Goal: Task Accomplishment & Management: Manage account settings

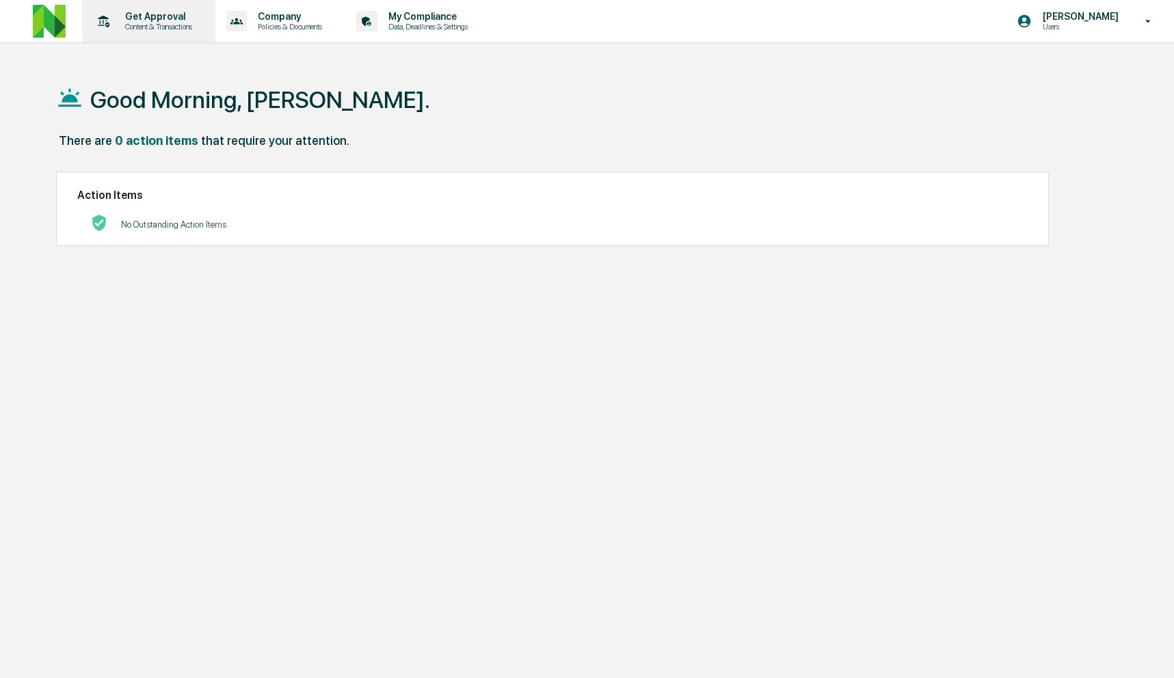
click at [144, 20] on p "Get Approval" at bounding box center [156, 16] width 85 height 11
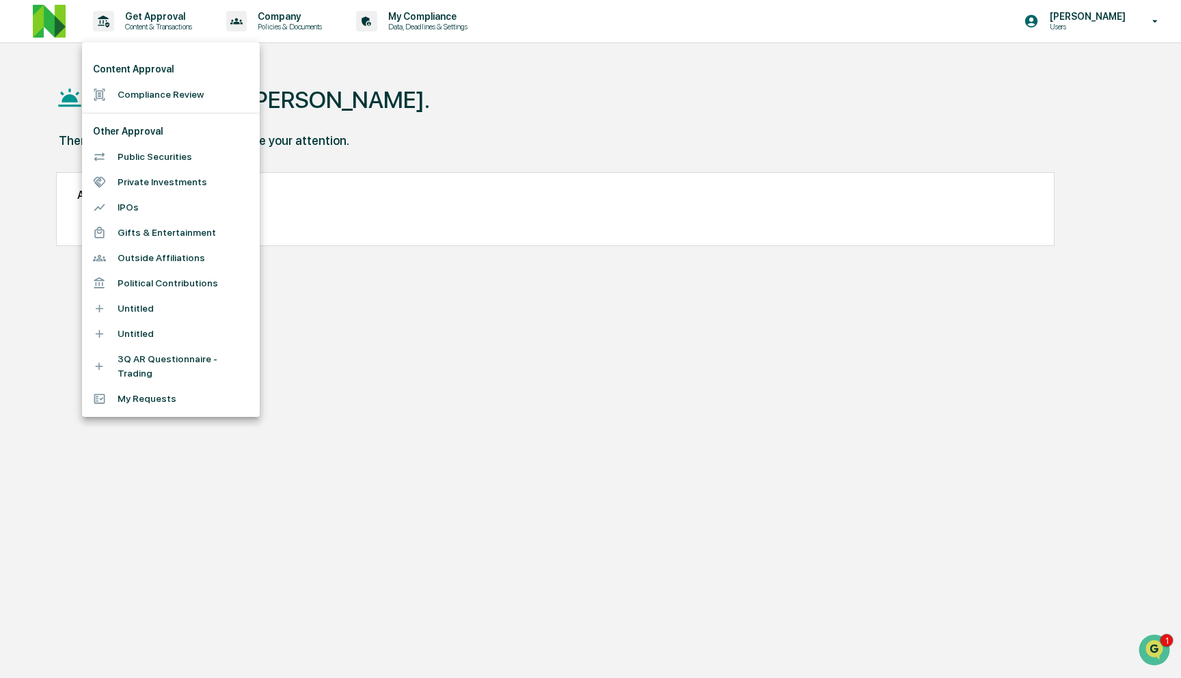
click at [152, 113] on hr at bounding box center [171, 113] width 178 height 1
click at [155, 98] on li "Compliance Review" at bounding box center [171, 94] width 178 height 25
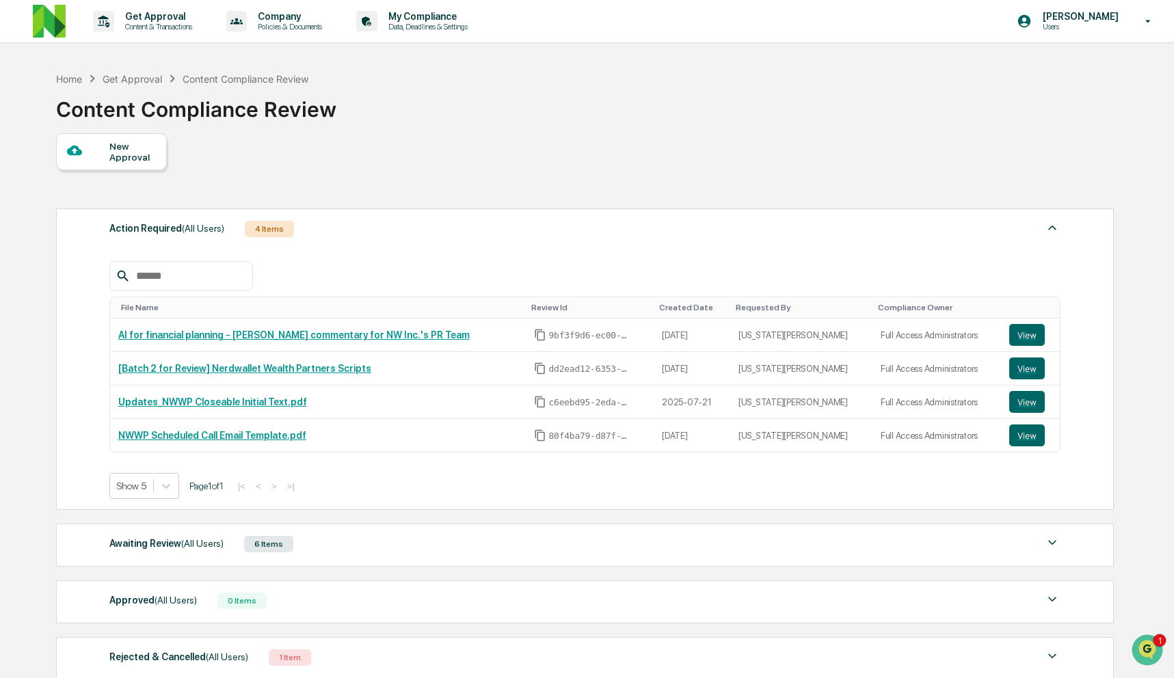
click at [325, 550] on div "Awaiting Review (All Users) 6 Items" at bounding box center [584, 544] width 951 height 19
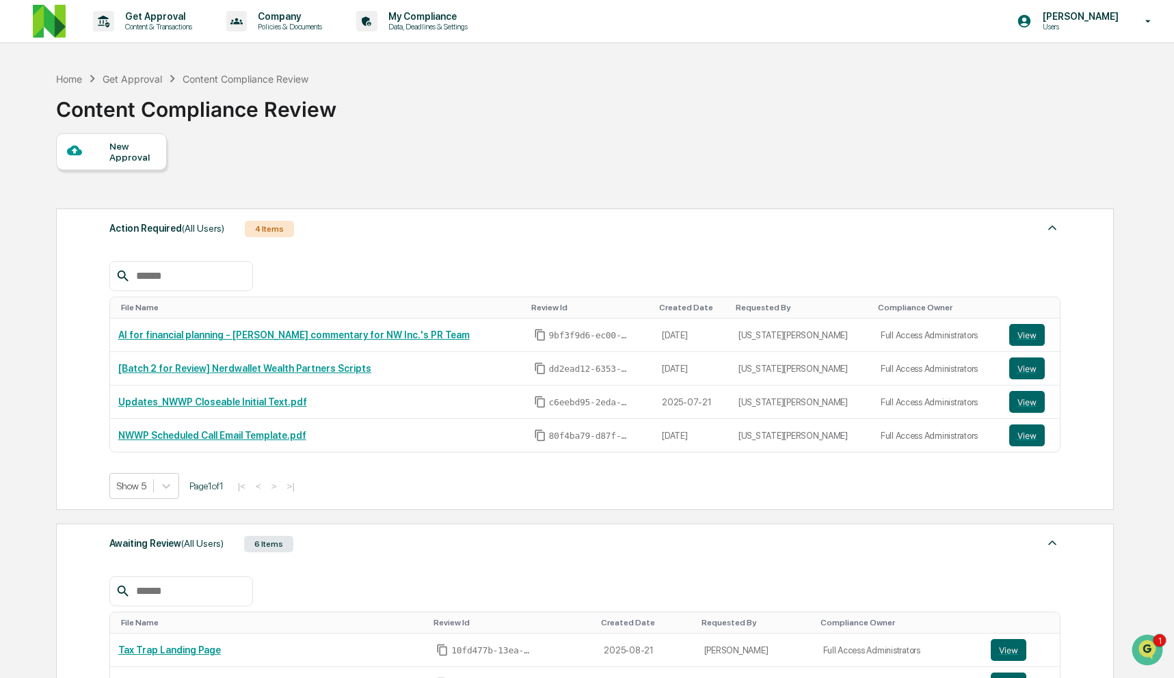
scroll to position [278, 0]
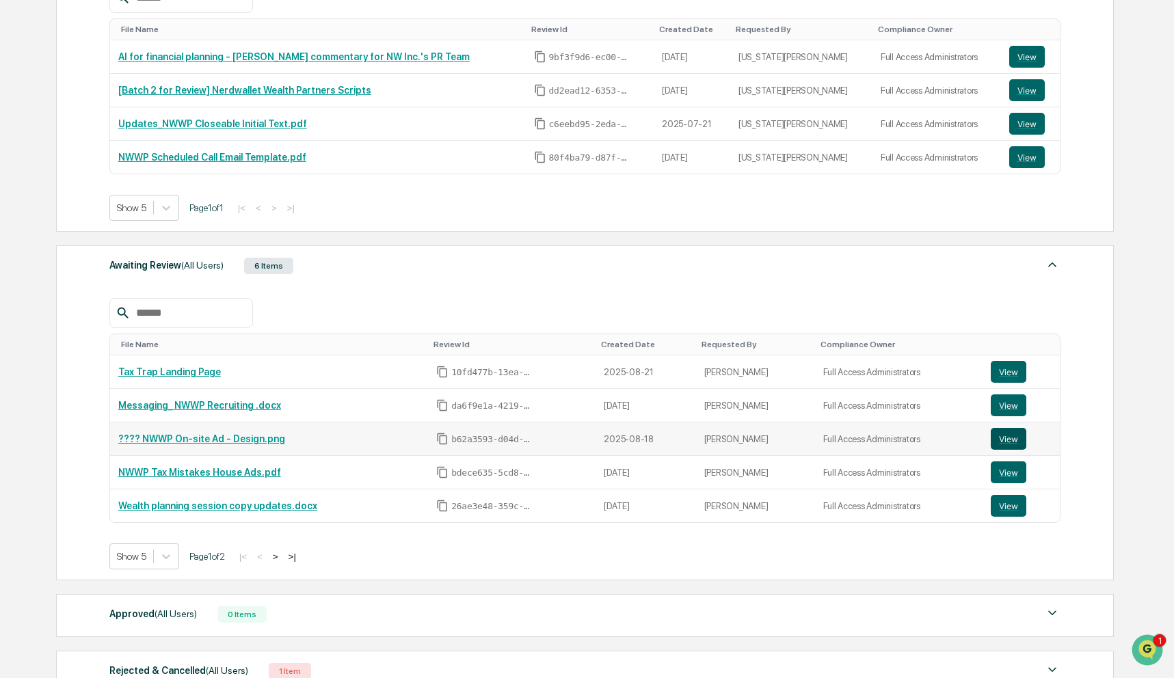
click at [1016, 441] on button "View" at bounding box center [1009, 439] width 36 height 22
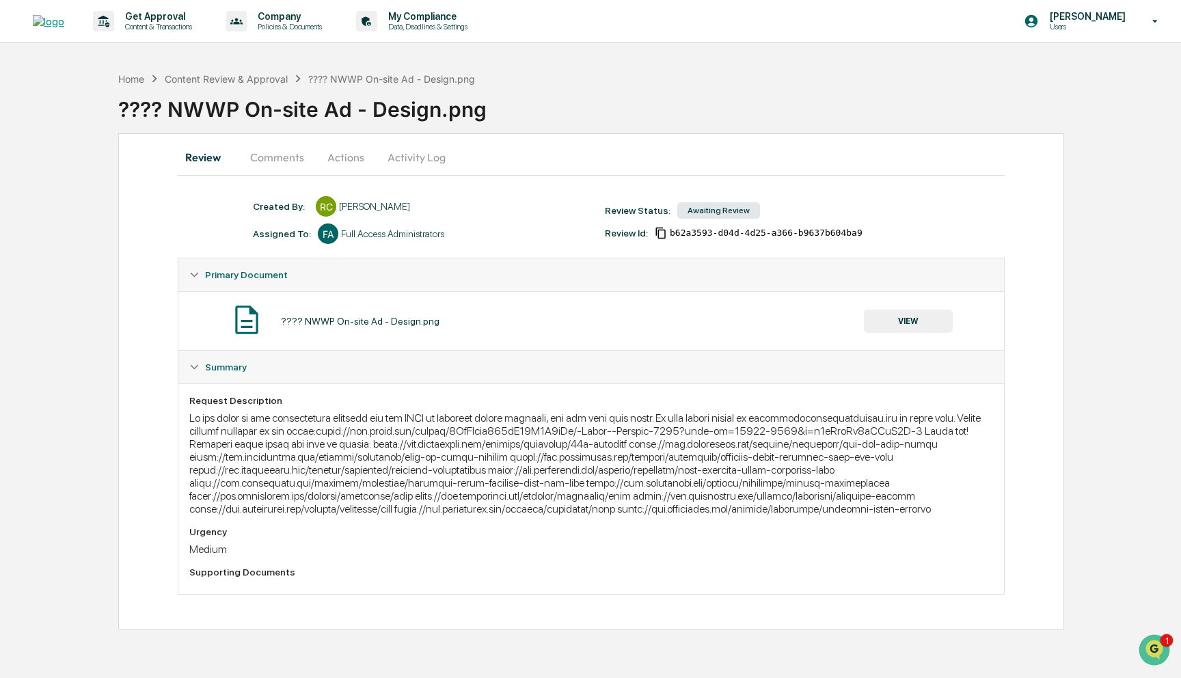
click at [268, 162] on button "Comments" at bounding box center [277, 157] width 76 height 33
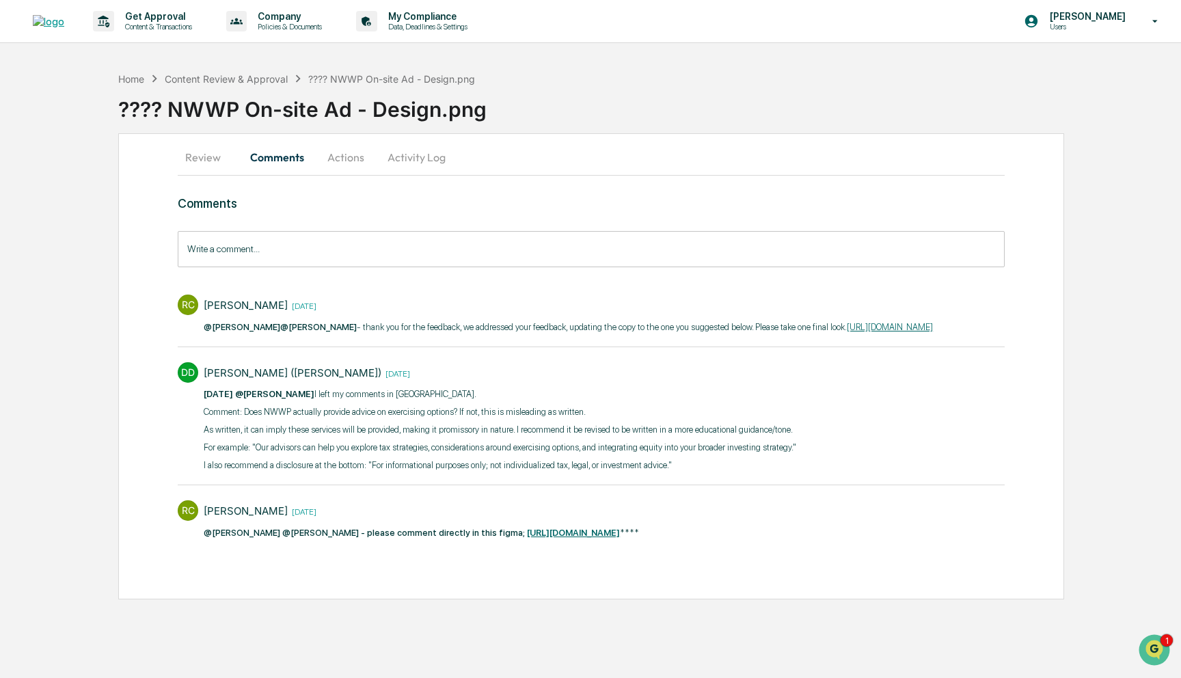
click at [198, 160] on button "Review" at bounding box center [209, 157] width 62 height 33
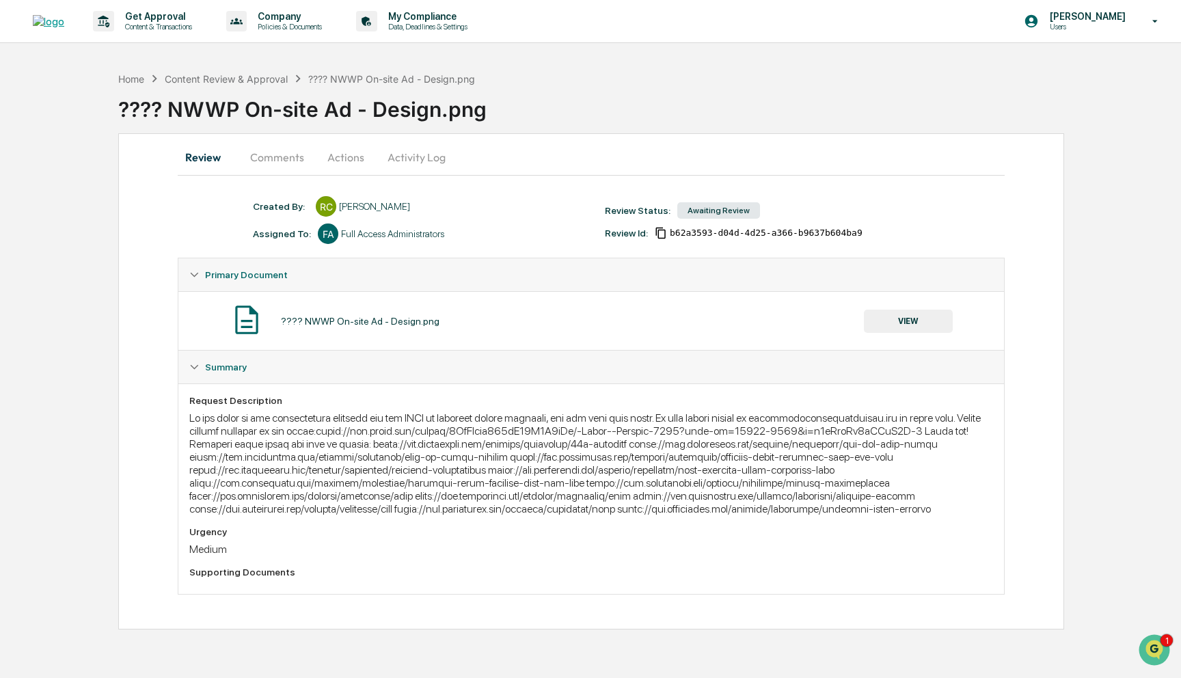
click at [263, 157] on button "Comments" at bounding box center [277, 157] width 76 height 33
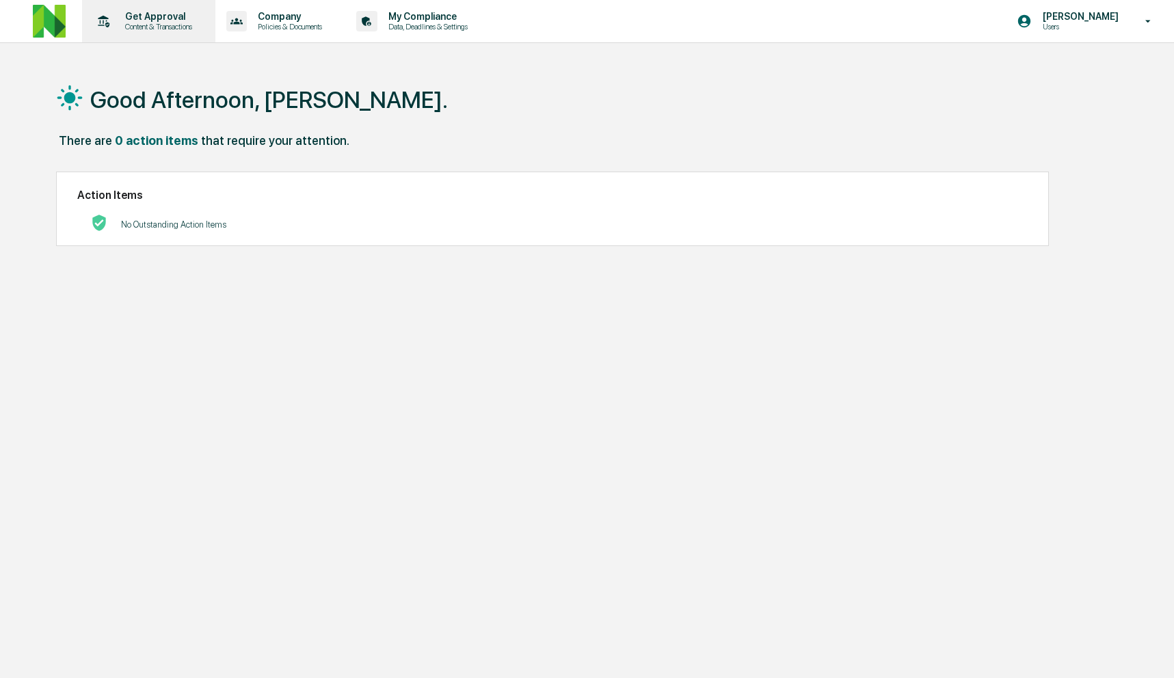
click at [173, 21] on p "Get Approval" at bounding box center [156, 16] width 85 height 11
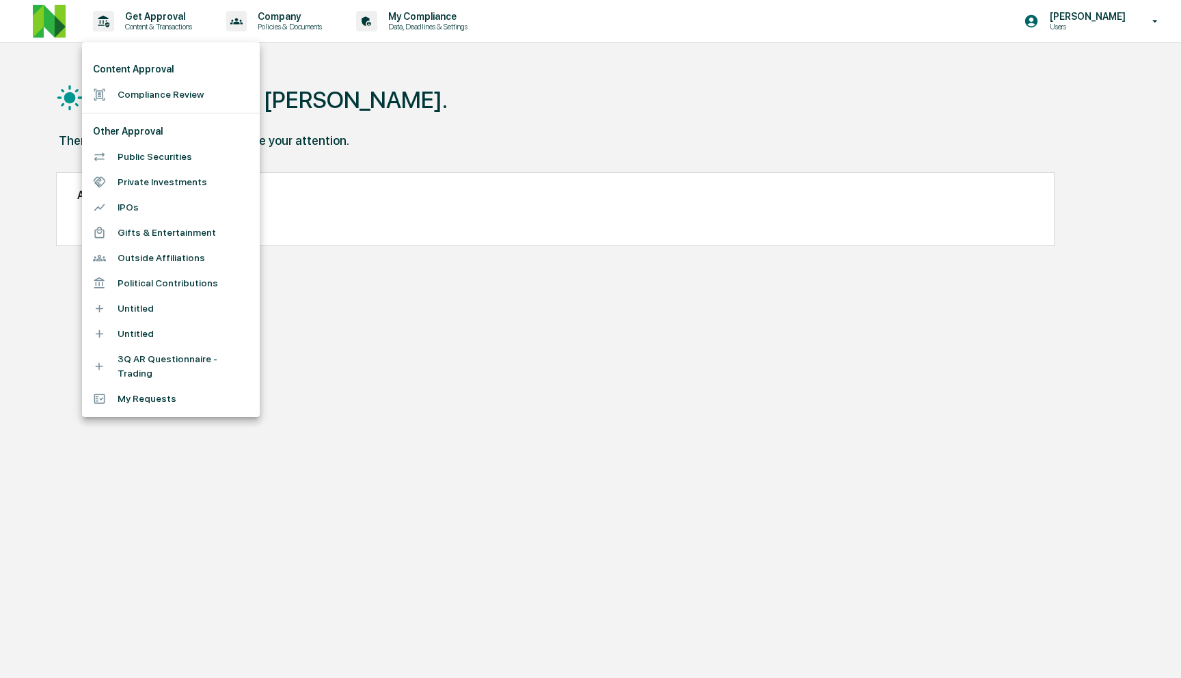
click at [198, 92] on li "Compliance Review" at bounding box center [171, 94] width 178 height 25
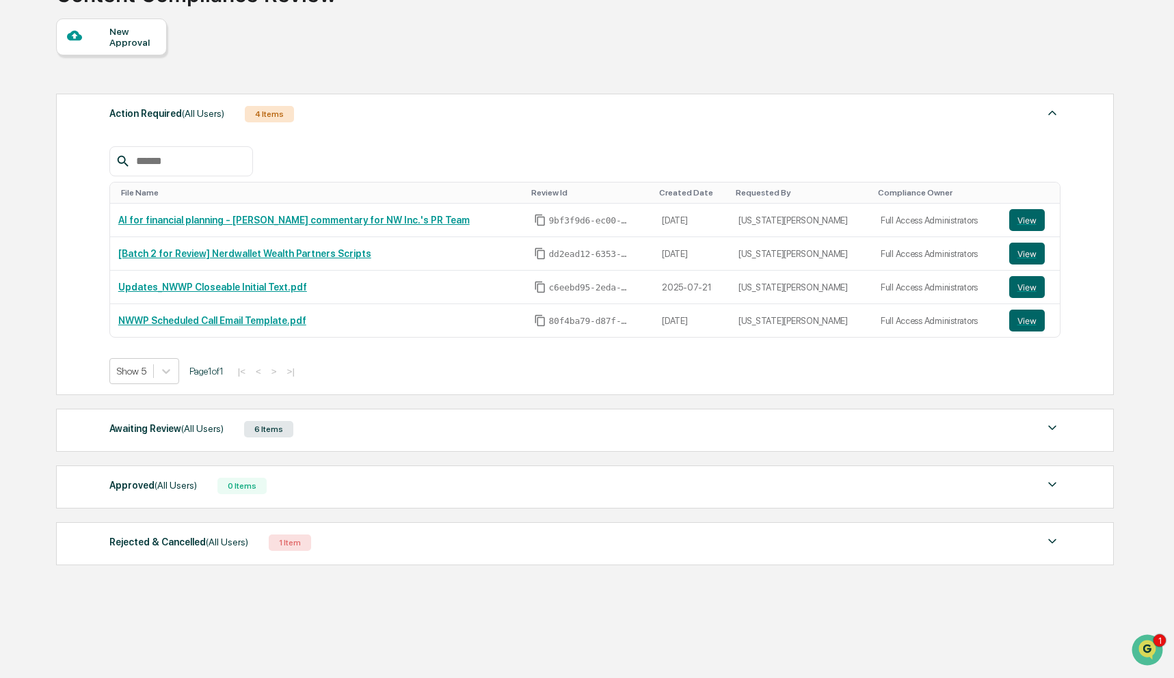
click at [186, 489] on span "(All Users)" at bounding box center [176, 485] width 42 height 11
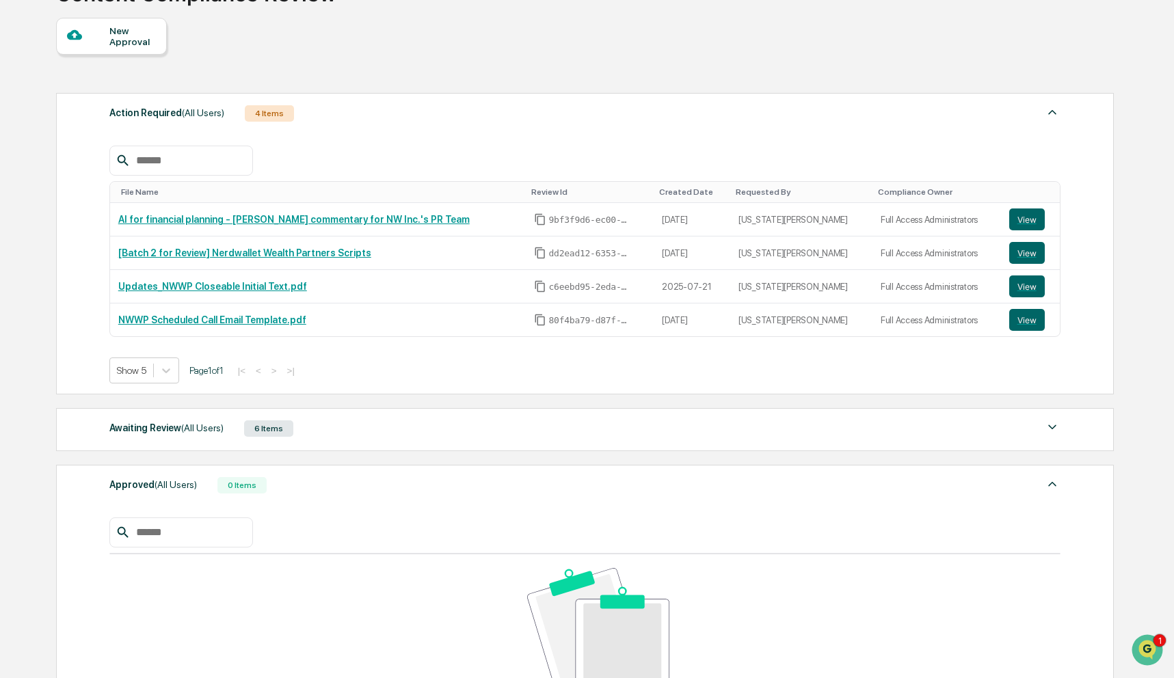
click at [197, 432] on span "(All Users)" at bounding box center [202, 427] width 42 height 11
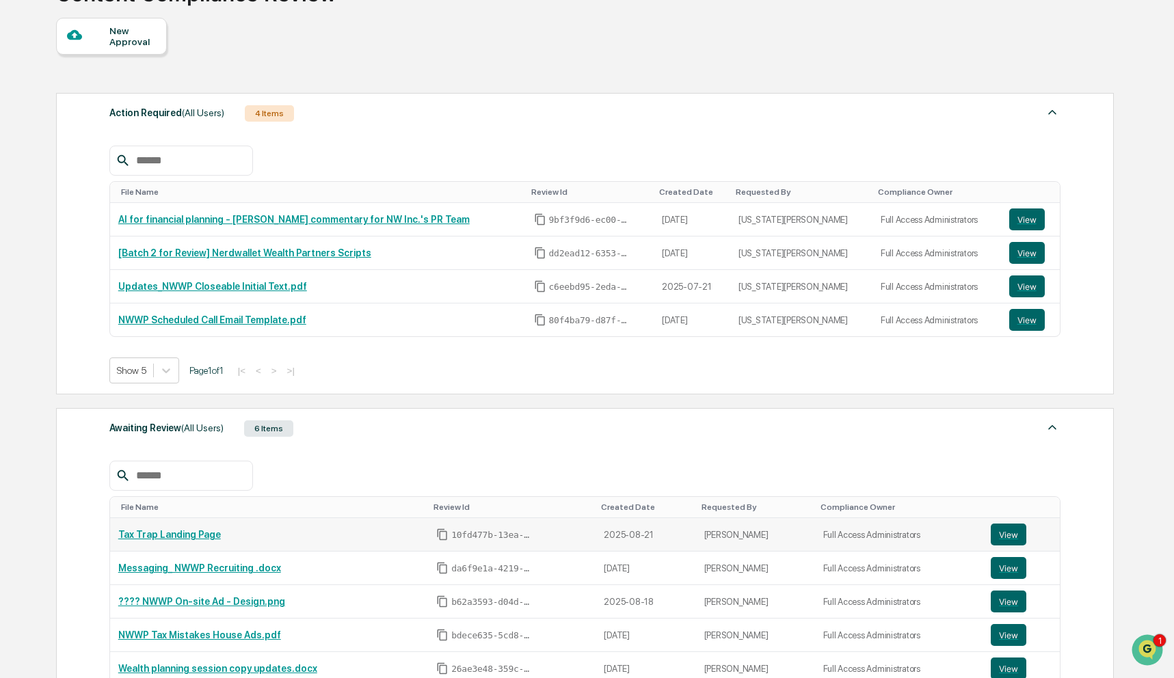
scroll to position [397, 0]
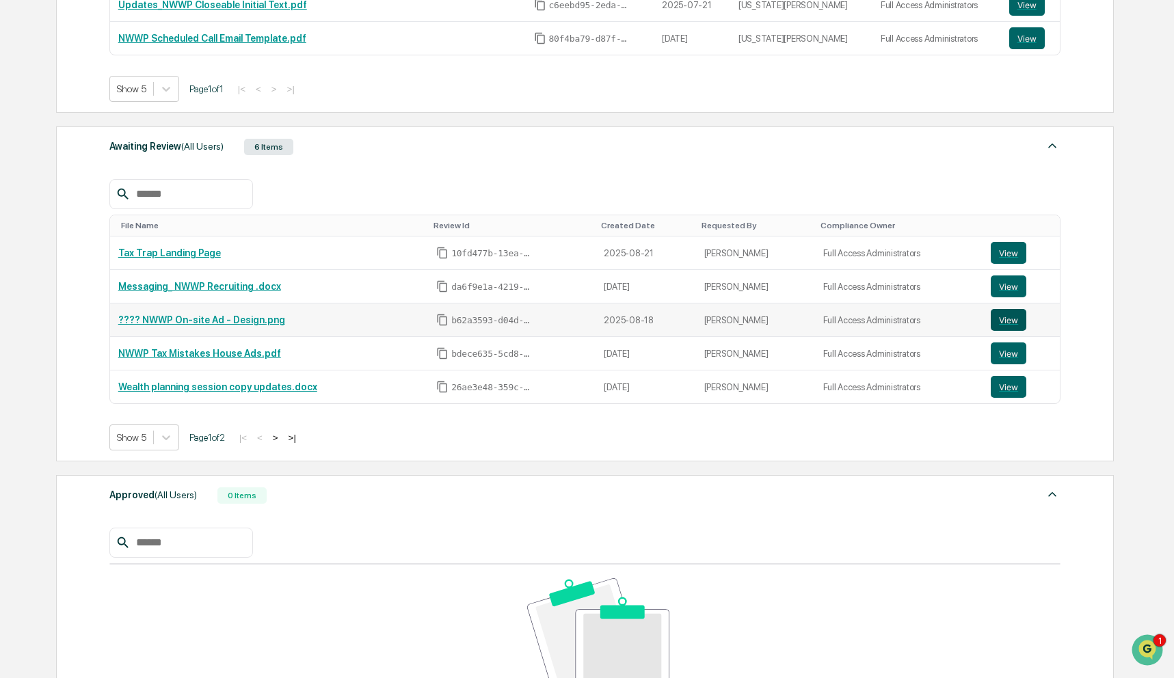
click at [1014, 317] on button "View" at bounding box center [1009, 320] width 36 height 22
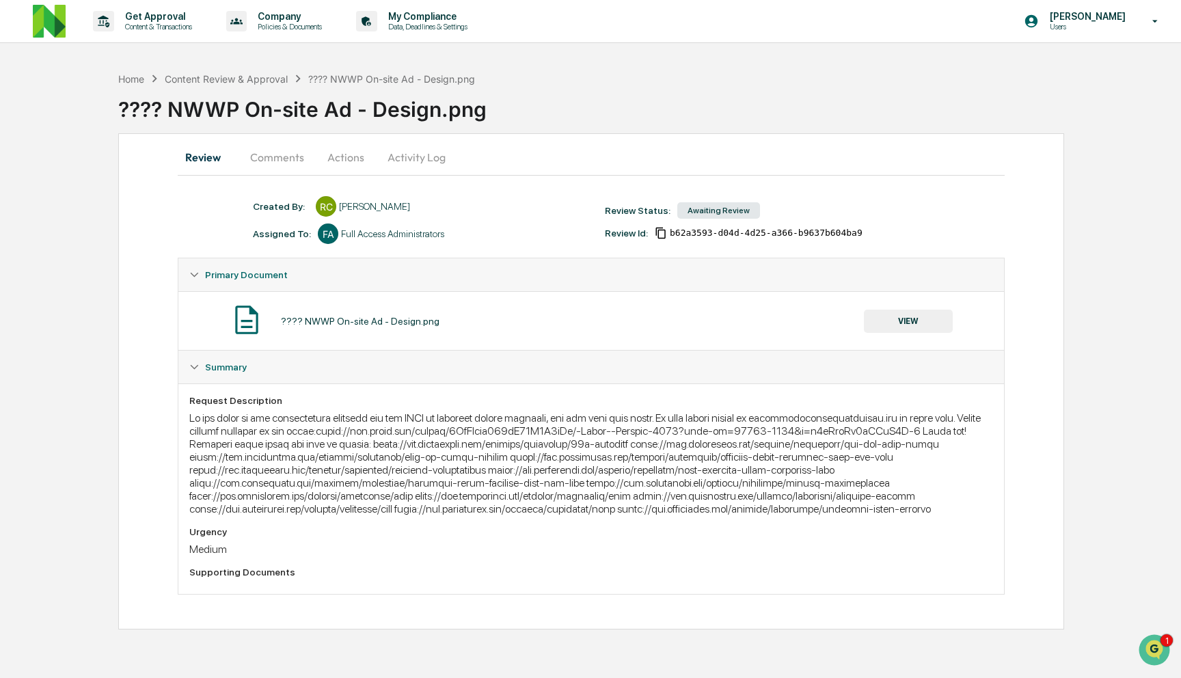
click at [897, 321] on button "VIEW" at bounding box center [908, 321] width 89 height 23
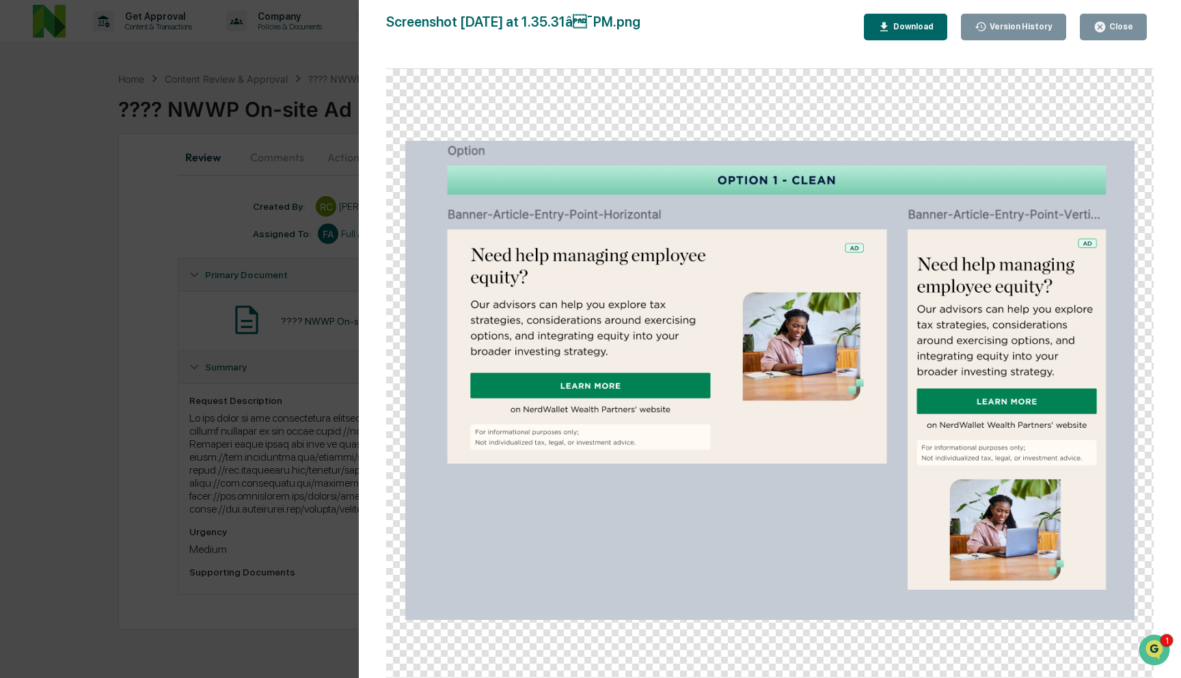
click at [316, 382] on div "Version History 08[DATE]:35 P[PERSON_NAME] 08[DATE]:46 P[PERSON_NAME] Screensho…" at bounding box center [590, 339] width 1181 height 678
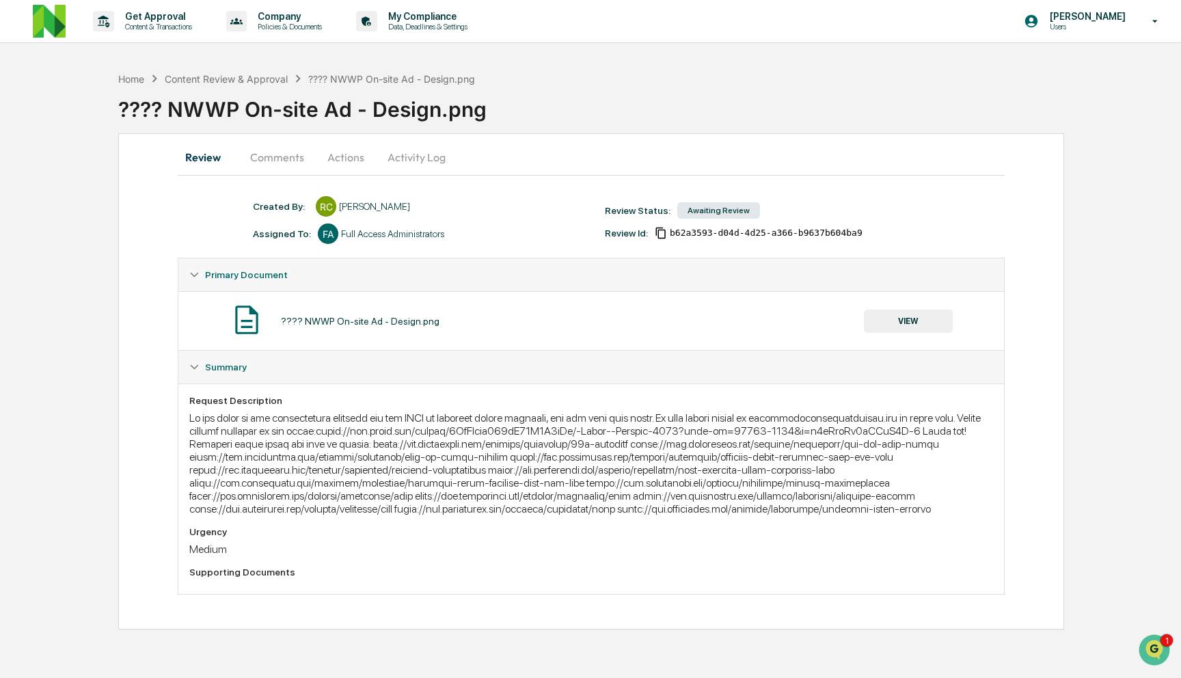
click at [346, 152] on button "Actions" at bounding box center [346, 157] width 62 height 33
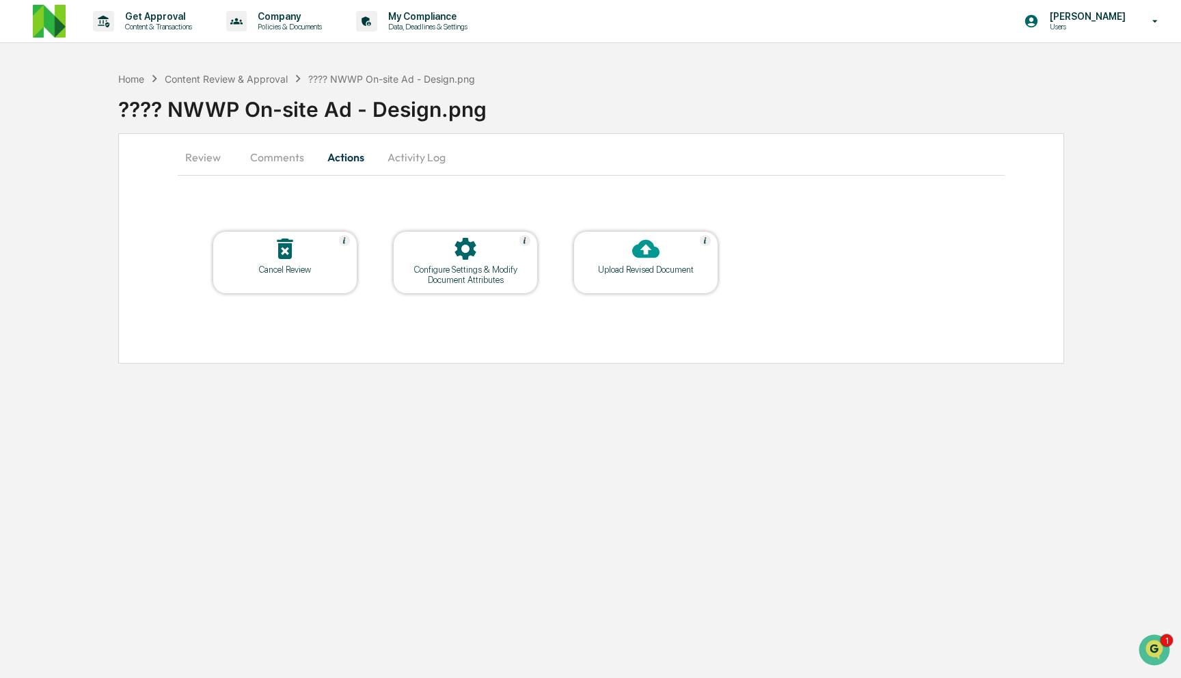
click at [635, 260] on icon at bounding box center [645, 248] width 27 height 27
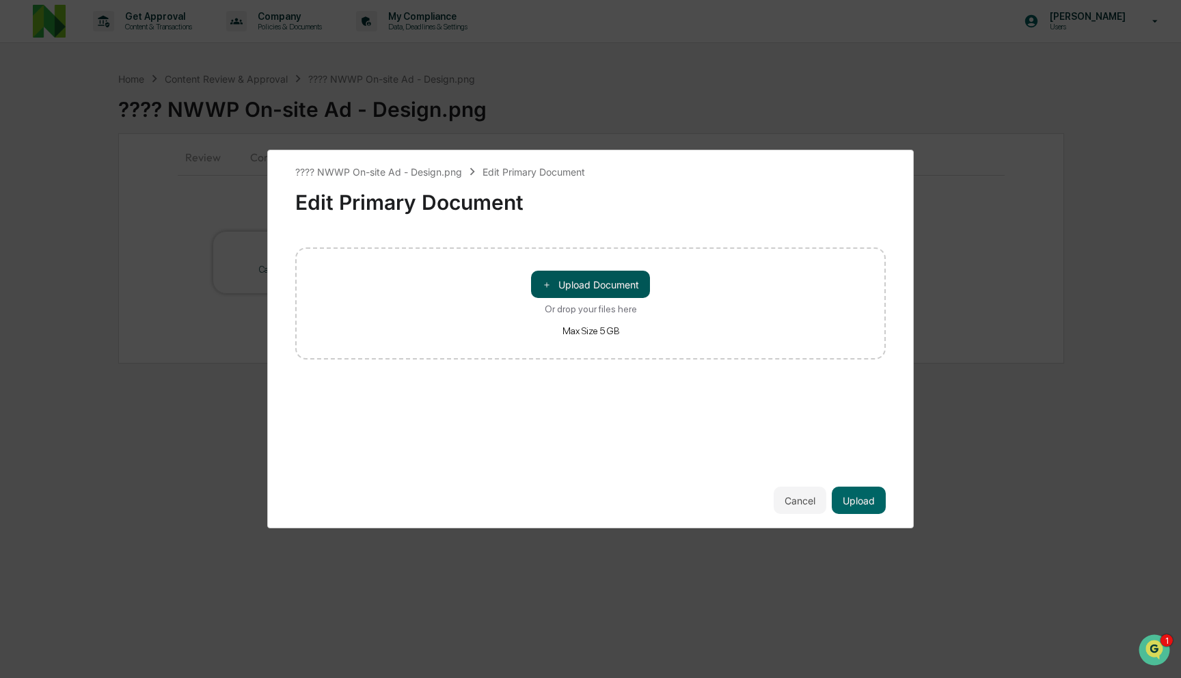
click at [615, 278] on button "＋ Upload Document" at bounding box center [590, 284] width 119 height 27
click at [593, 291] on button "＋ Upload Document" at bounding box center [590, 284] width 119 height 27
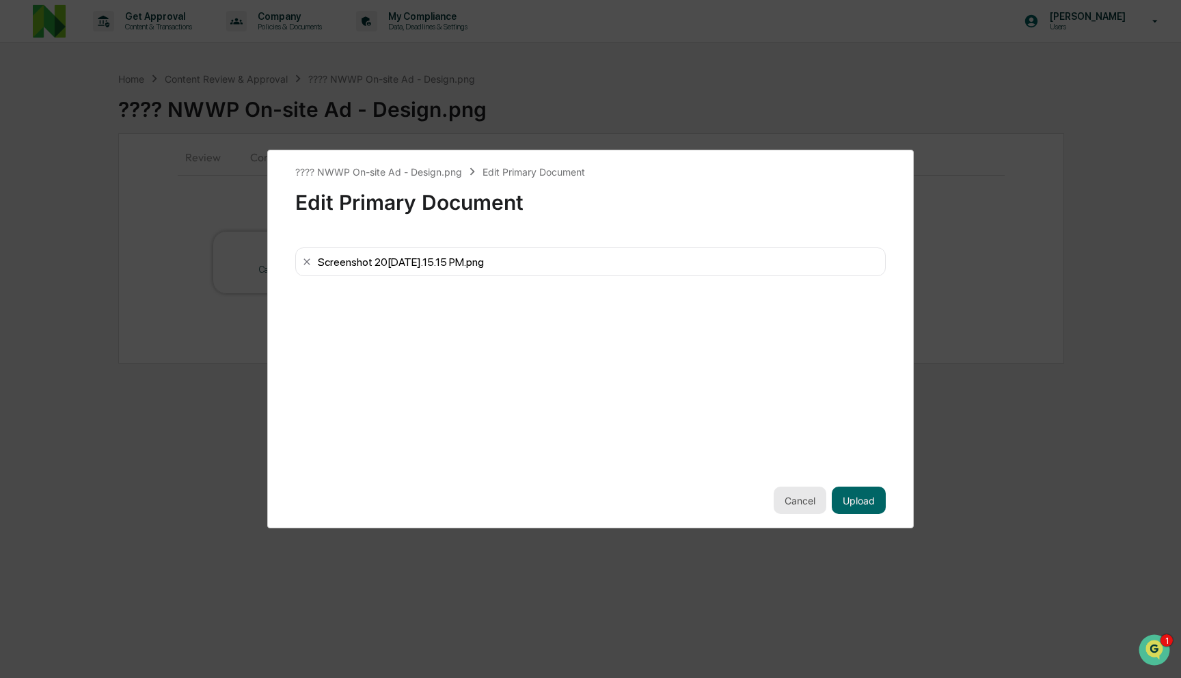
click at [807, 499] on button "Cancel" at bounding box center [800, 500] width 53 height 27
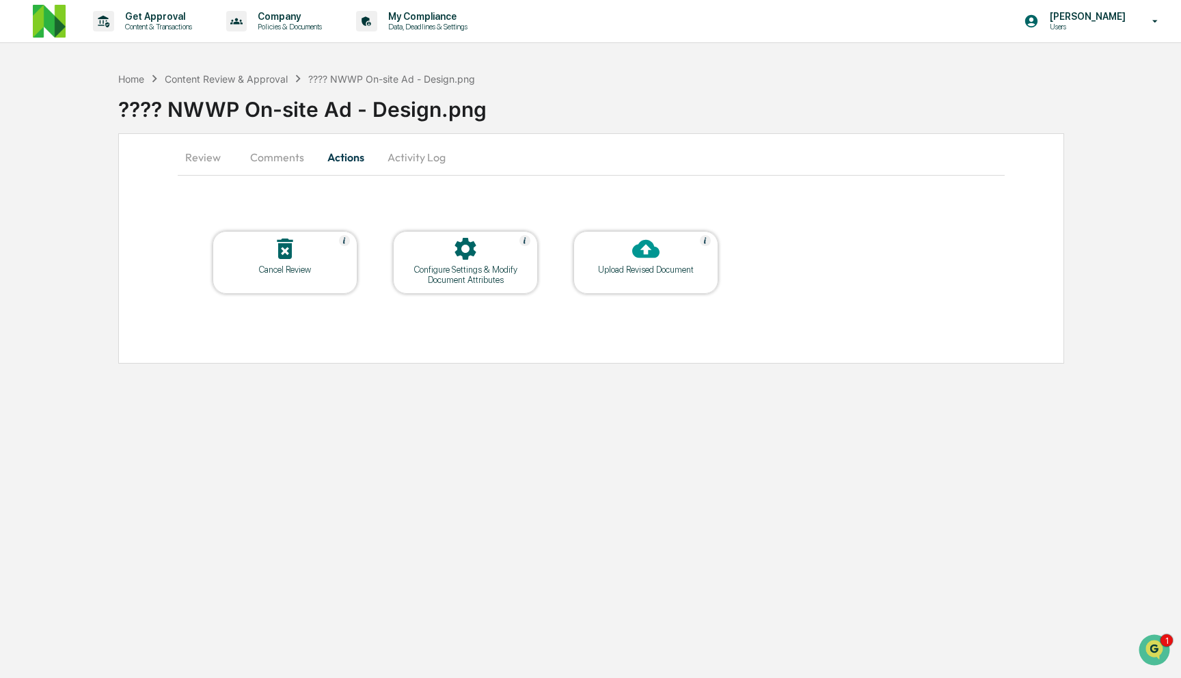
click at [429, 281] on div "Configure Settings & Modify Document Attributes" at bounding box center [465, 275] width 123 height 21
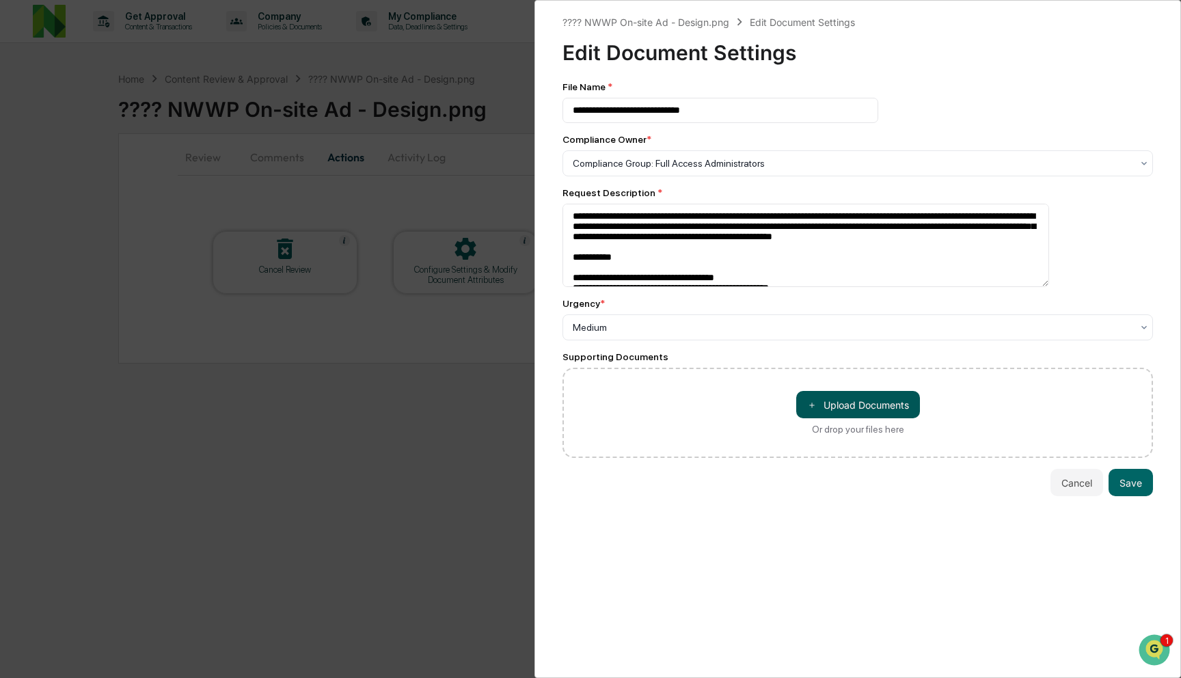
click at [830, 404] on button "＋ Upload Documents" at bounding box center [858, 404] width 124 height 27
click at [1127, 509] on button "Save" at bounding box center [1131, 511] width 44 height 27
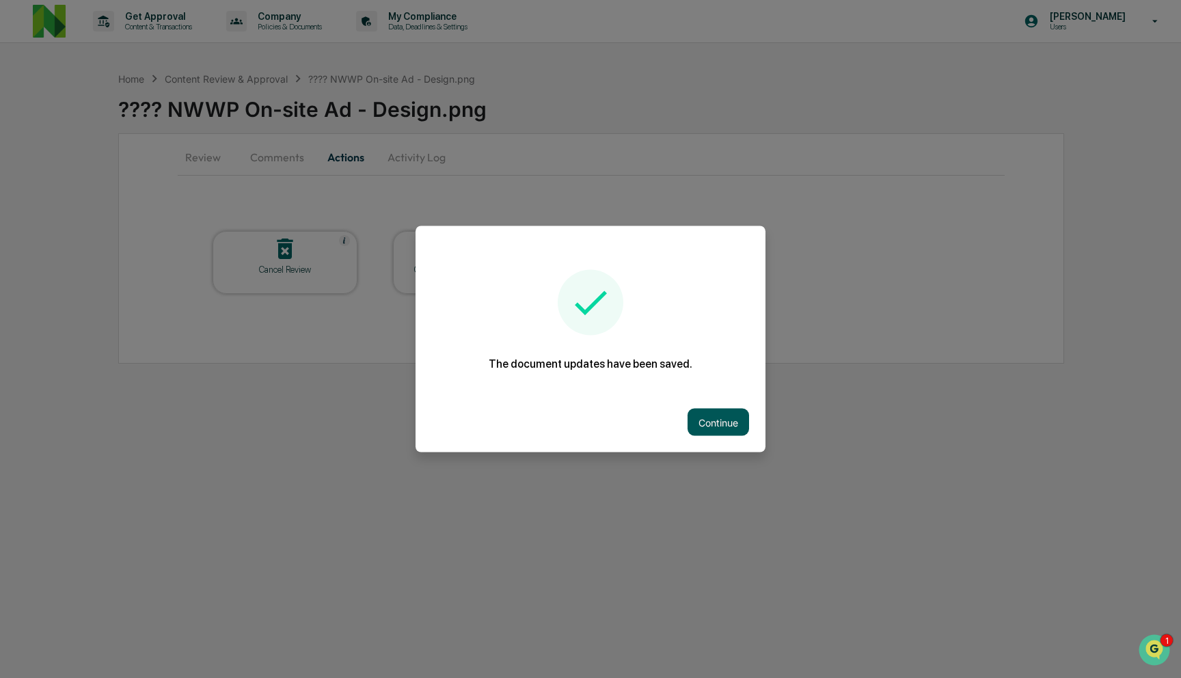
click at [726, 415] on button "Continue" at bounding box center [719, 422] width 62 height 27
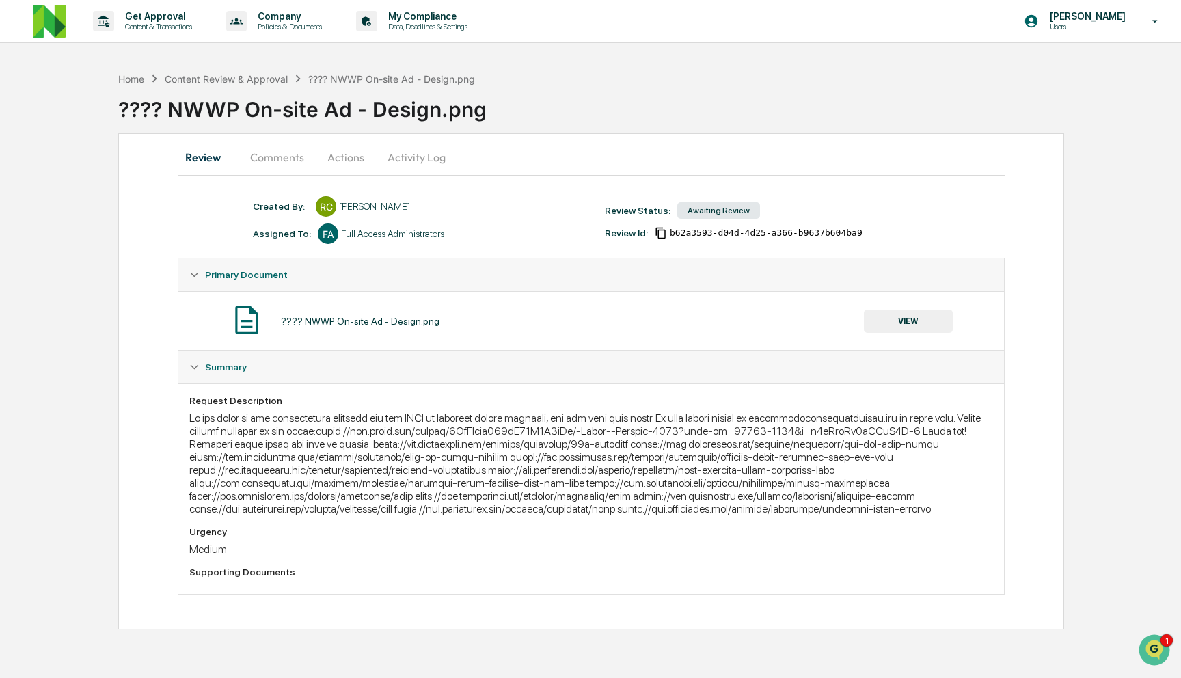
click at [281, 154] on button "Comments" at bounding box center [277, 157] width 76 height 33
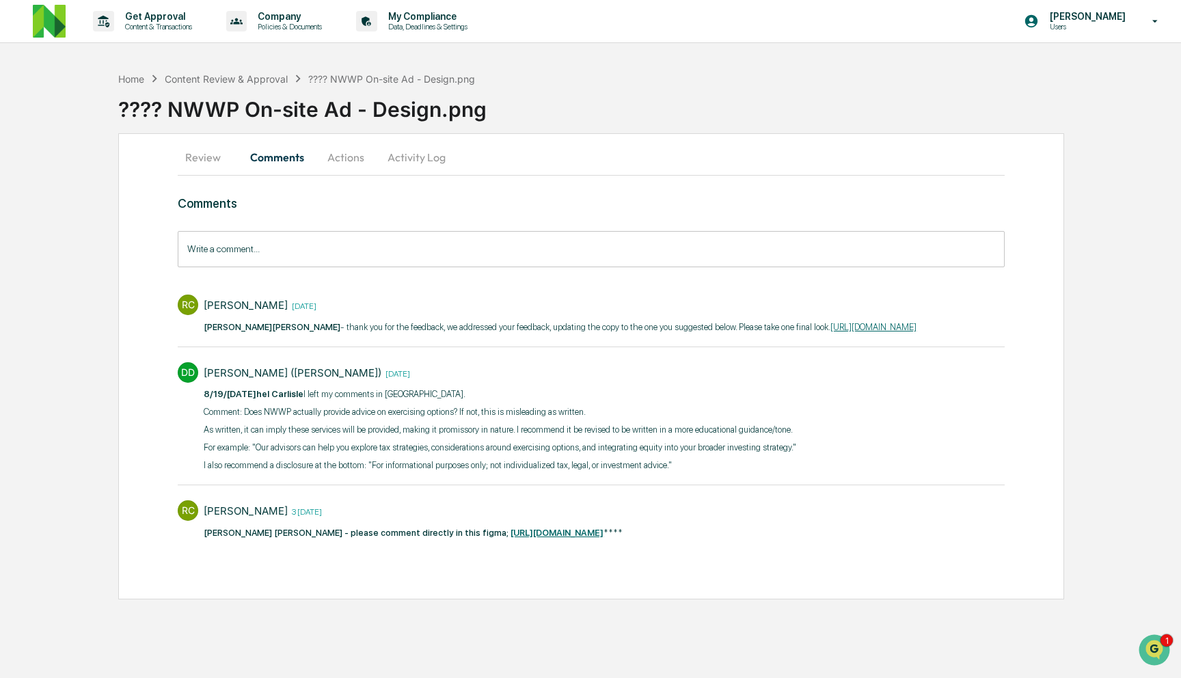
click at [330, 243] on input "Write a comment..." at bounding box center [591, 249] width 827 height 36
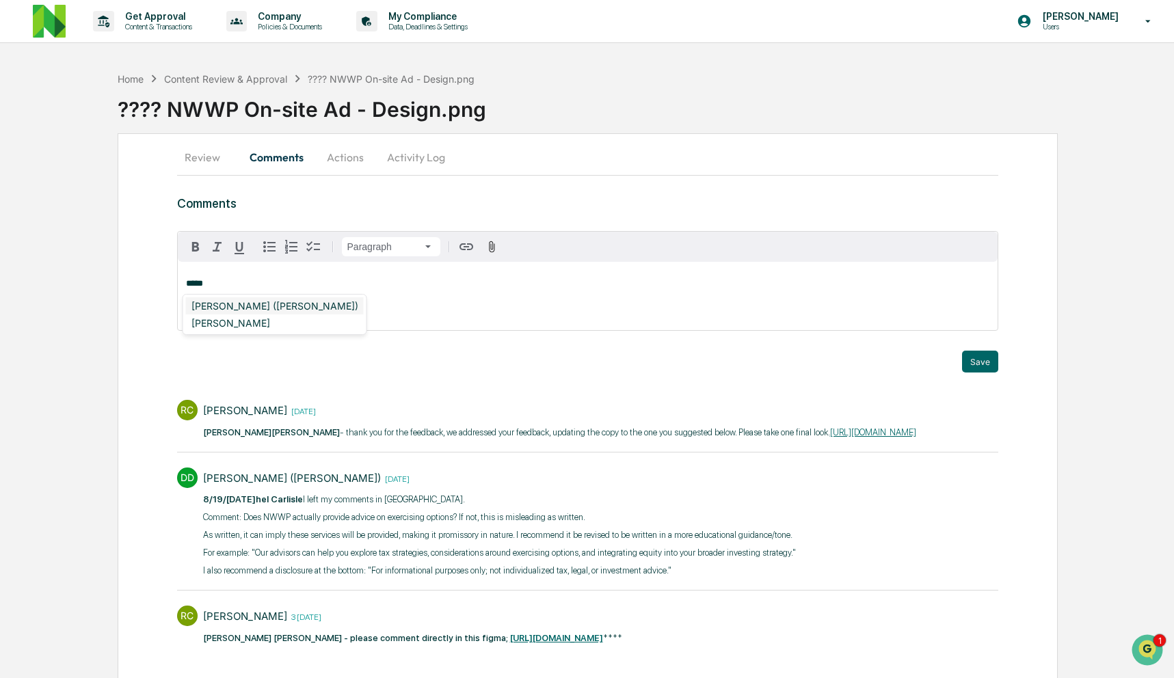
click at [248, 310] on div "[PERSON_NAME] ([PERSON_NAME])" at bounding box center [275, 305] width 178 height 17
click at [222, 301] on div "[PERSON_NAME]" at bounding box center [231, 305] width 90 height 17
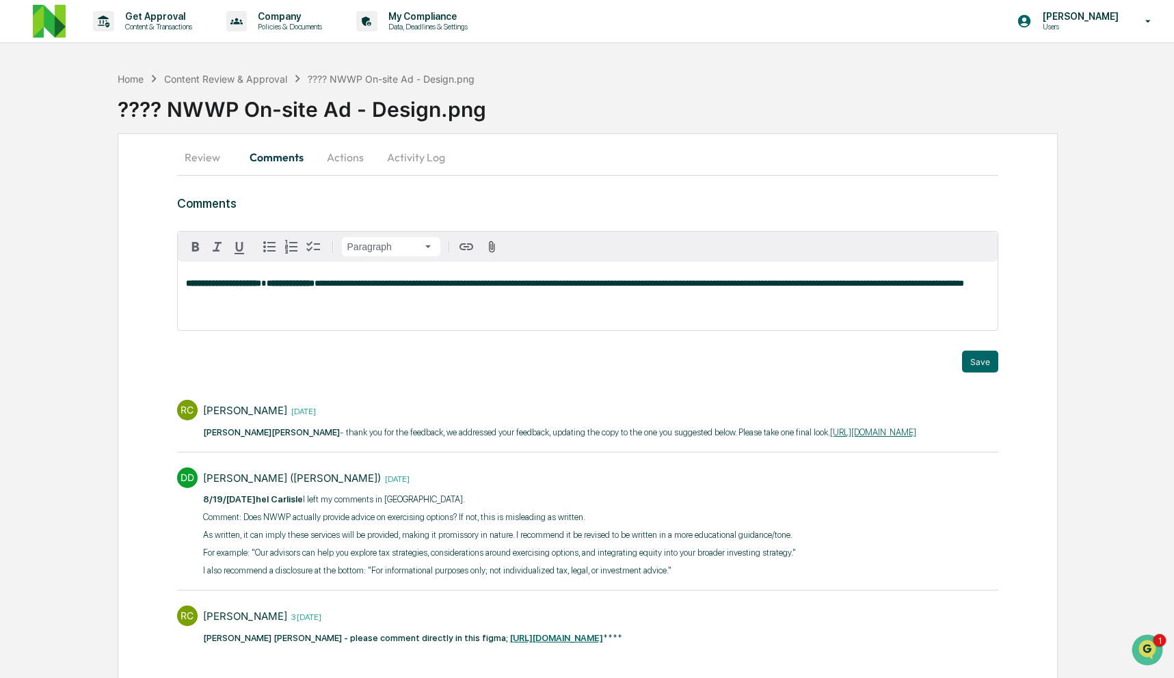
click at [747, 286] on span "**********" at bounding box center [638, 283] width 649 height 9
click at [768, 315] on div "**********" at bounding box center [588, 296] width 820 height 68
click at [965, 364] on button "Save" at bounding box center [980, 362] width 36 height 22
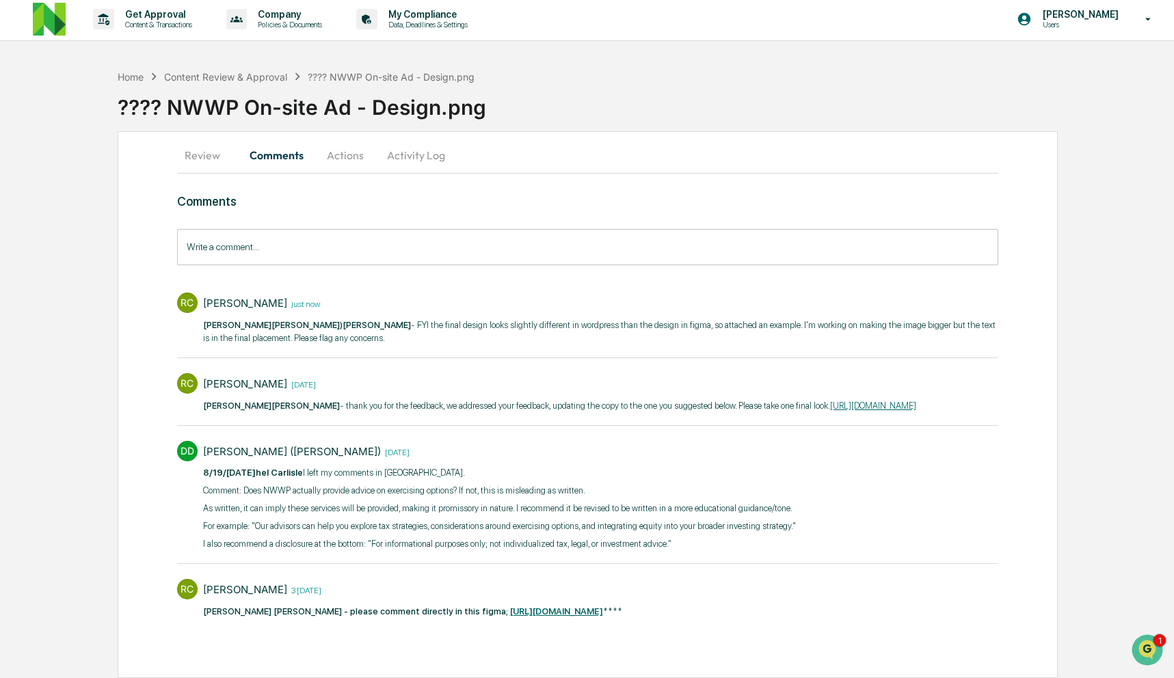
scroll to position [26, 0]
click at [354, 139] on button "Actions" at bounding box center [345, 155] width 62 height 33
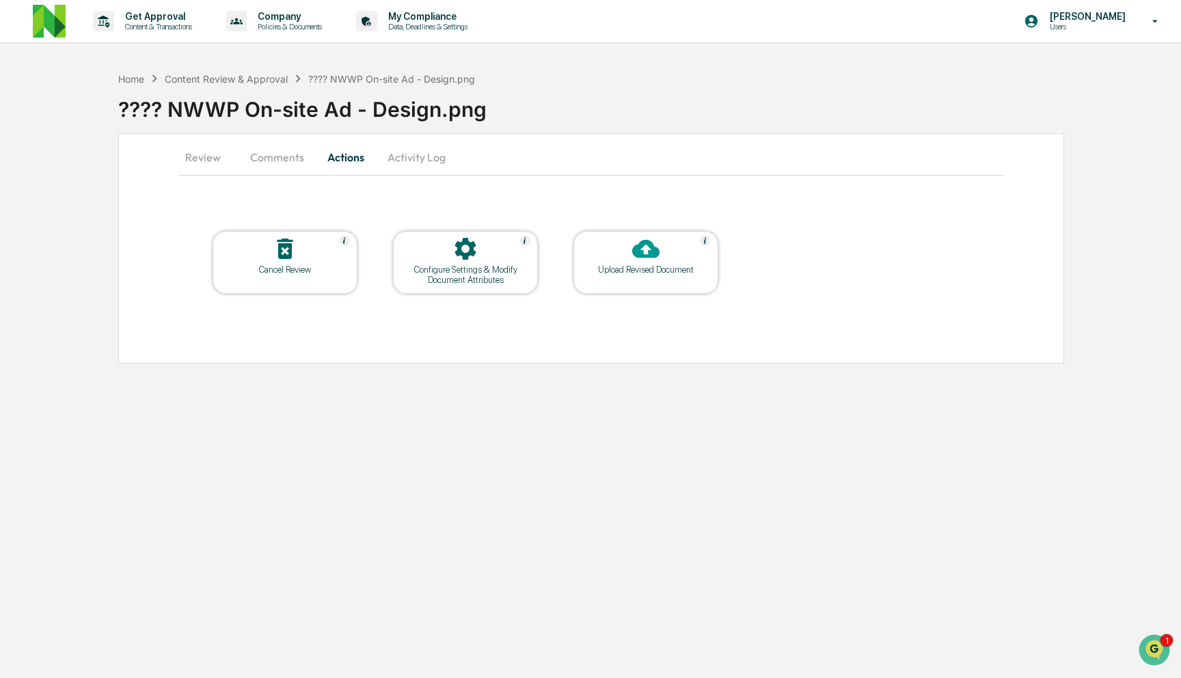
click at [434, 159] on button "Activity Log" at bounding box center [417, 157] width 80 height 33
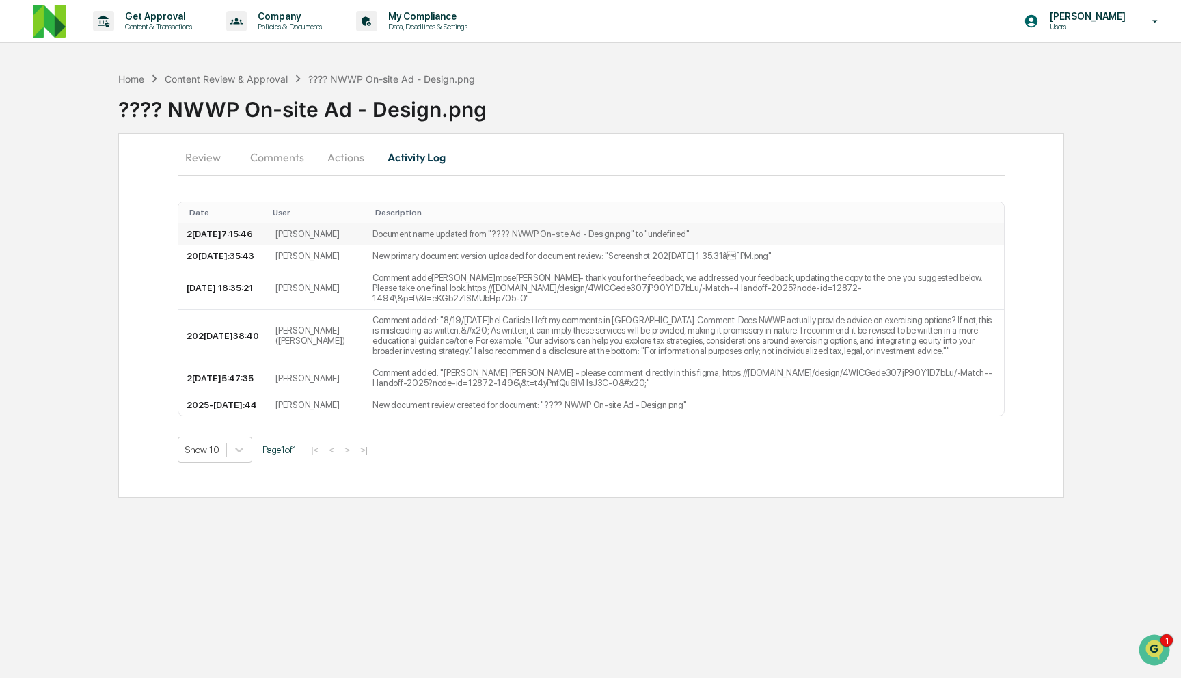
click at [377, 228] on td "Document name updated from "???? NWWP On-site Ad - Design.png" to "undefined"" at bounding box center [683, 235] width 639 height 22
click at [272, 157] on button "Comments" at bounding box center [277, 157] width 76 height 33
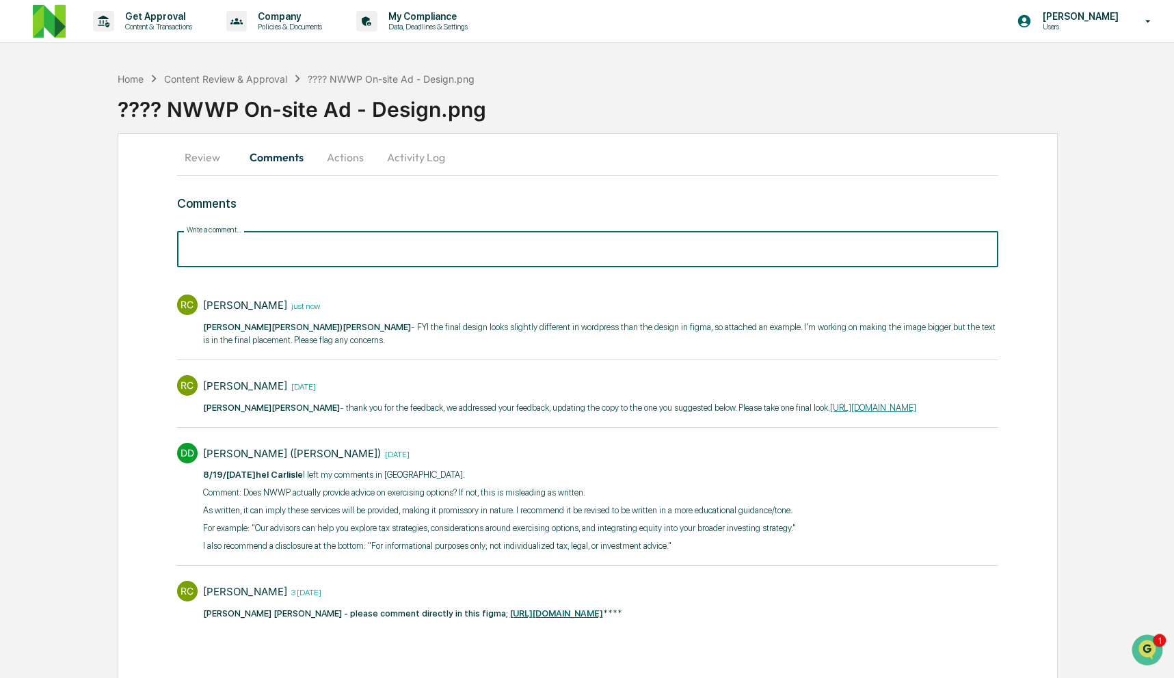
click at [256, 251] on input "Write a comment..." at bounding box center [588, 249] width 822 height 36
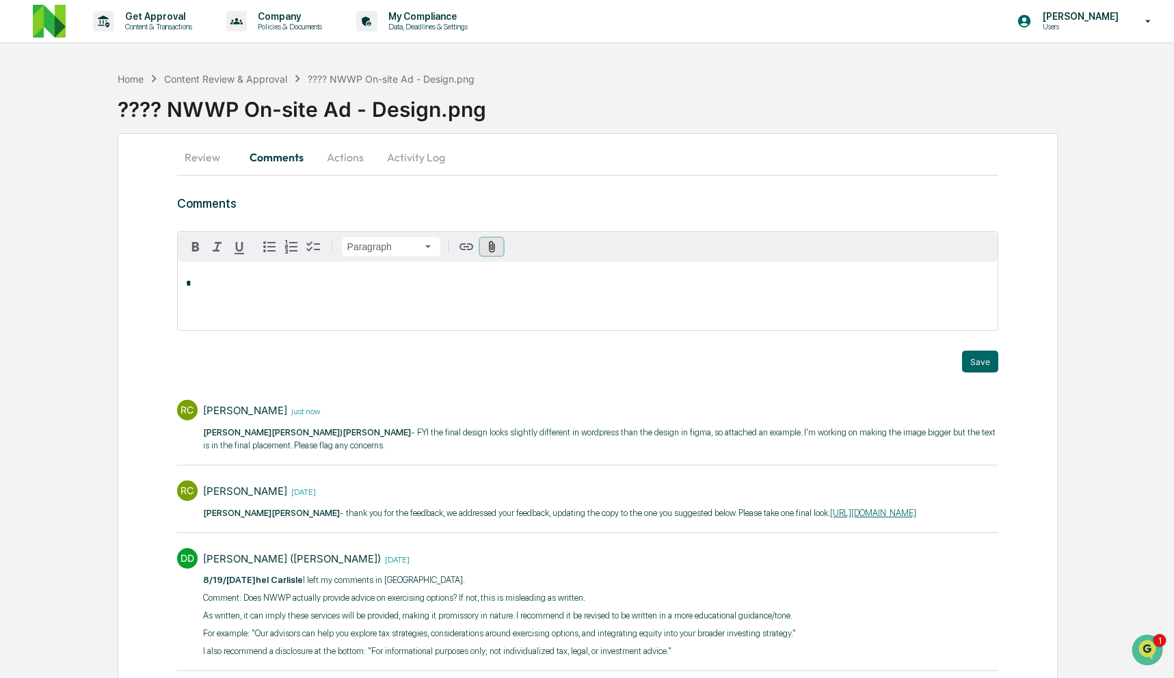
click at [501, 247] on button "button" at bounding box center [492, 247] width 24 height 18
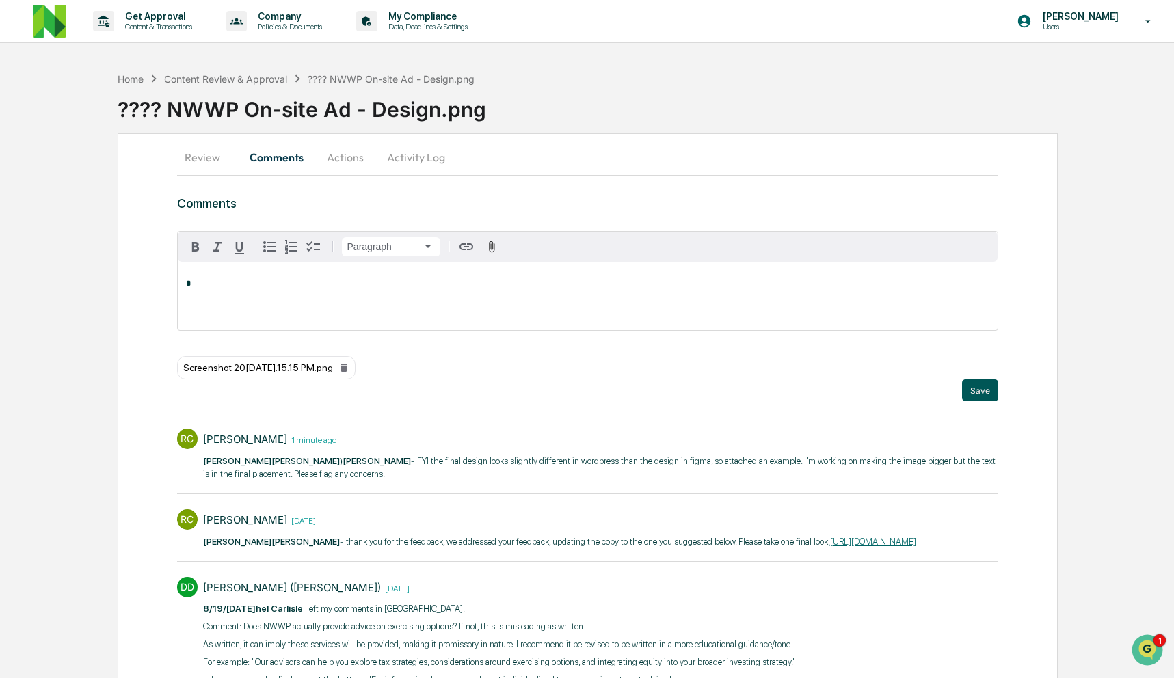
click at [974, 395] on button "Save" at bounding box center [980, 390] width 36 height 22
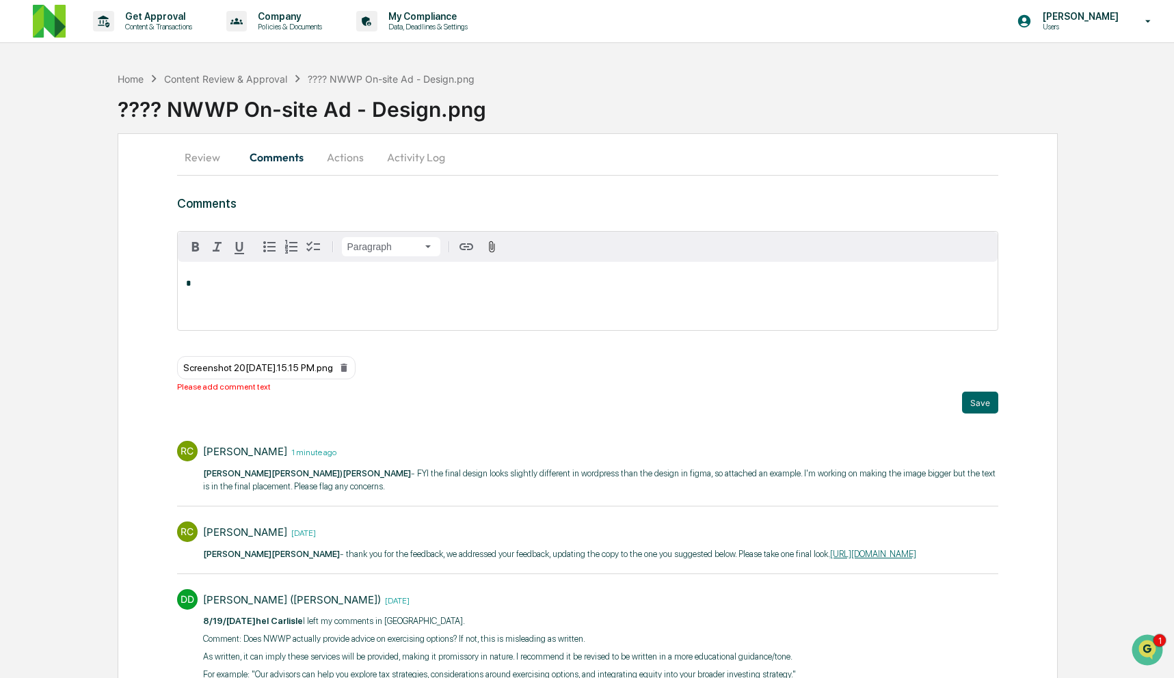
click at [761, 279] on p "*" at bounding box center [588, 284] width 804 height 10
click at [984, 403] on button "Save" at bounding box center [980, 403] width 36 height 22
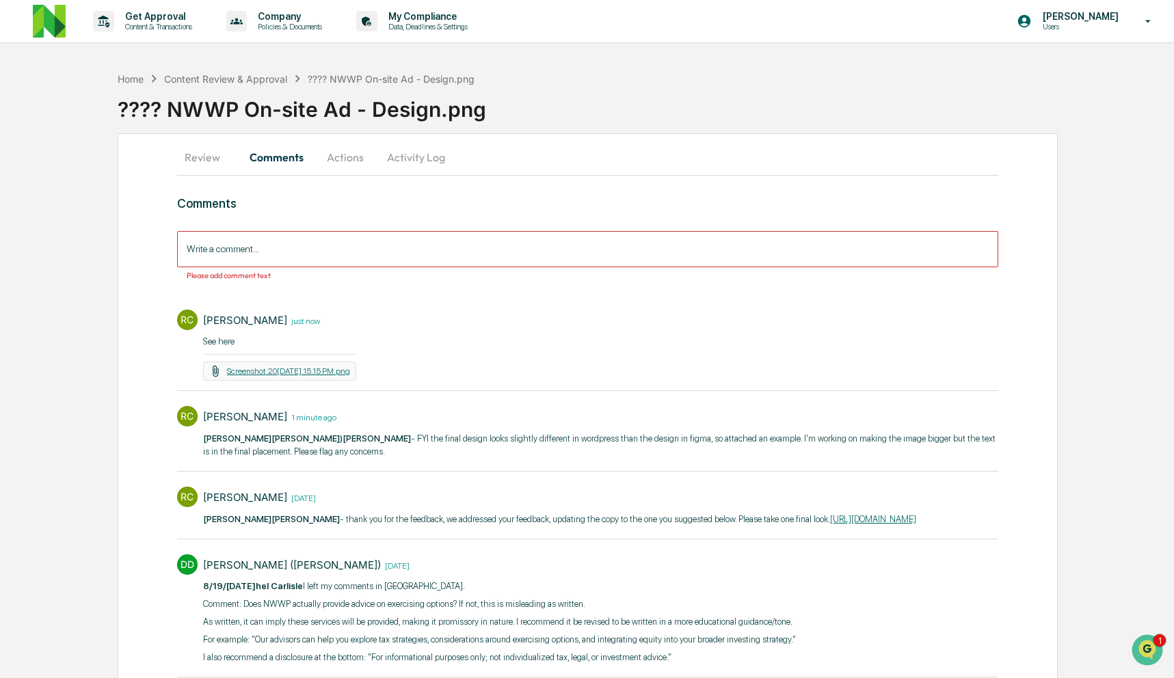
click at [329, 374] on link "Screenshot 20[DATE].15.15 PM.png" at bounding box center [288, 371] width 123 height 10
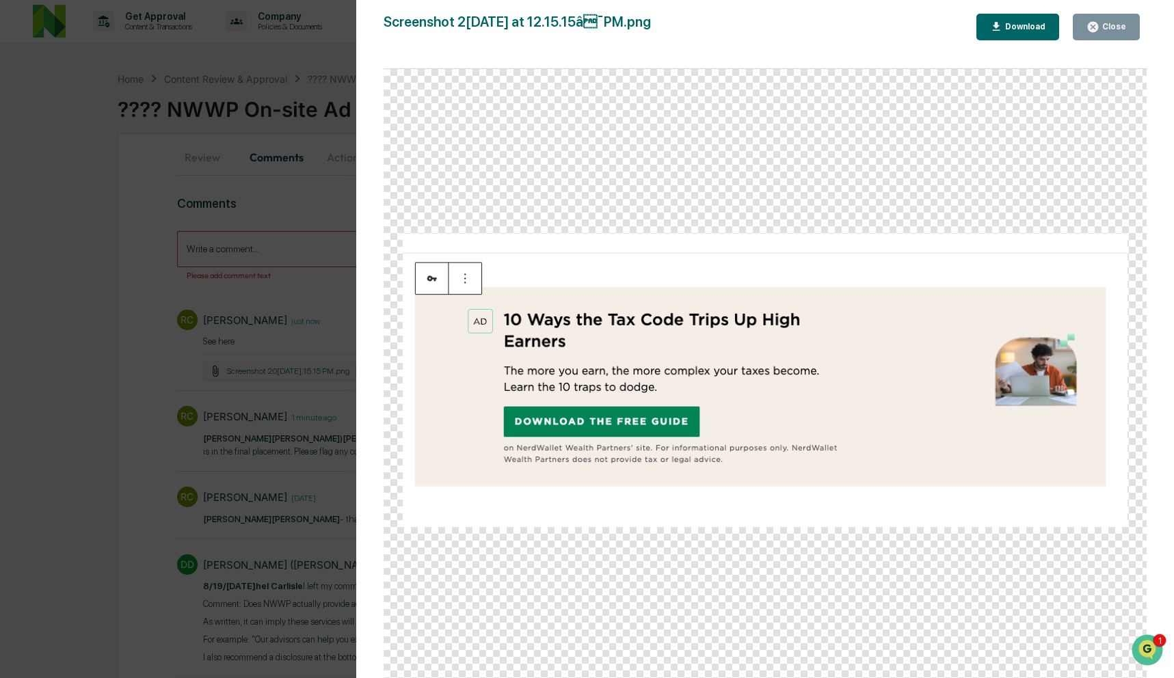
click at [122, 440] on div "Version History 08/2[DATE]7[PERSON_NAME] Screenshot 2025[DATE] 12.15.15â¯PM.pn…" at bounding box center [587, 339] width 1174 height 678
